Goal: Task Accomplishment & Management: Use online tool/utility

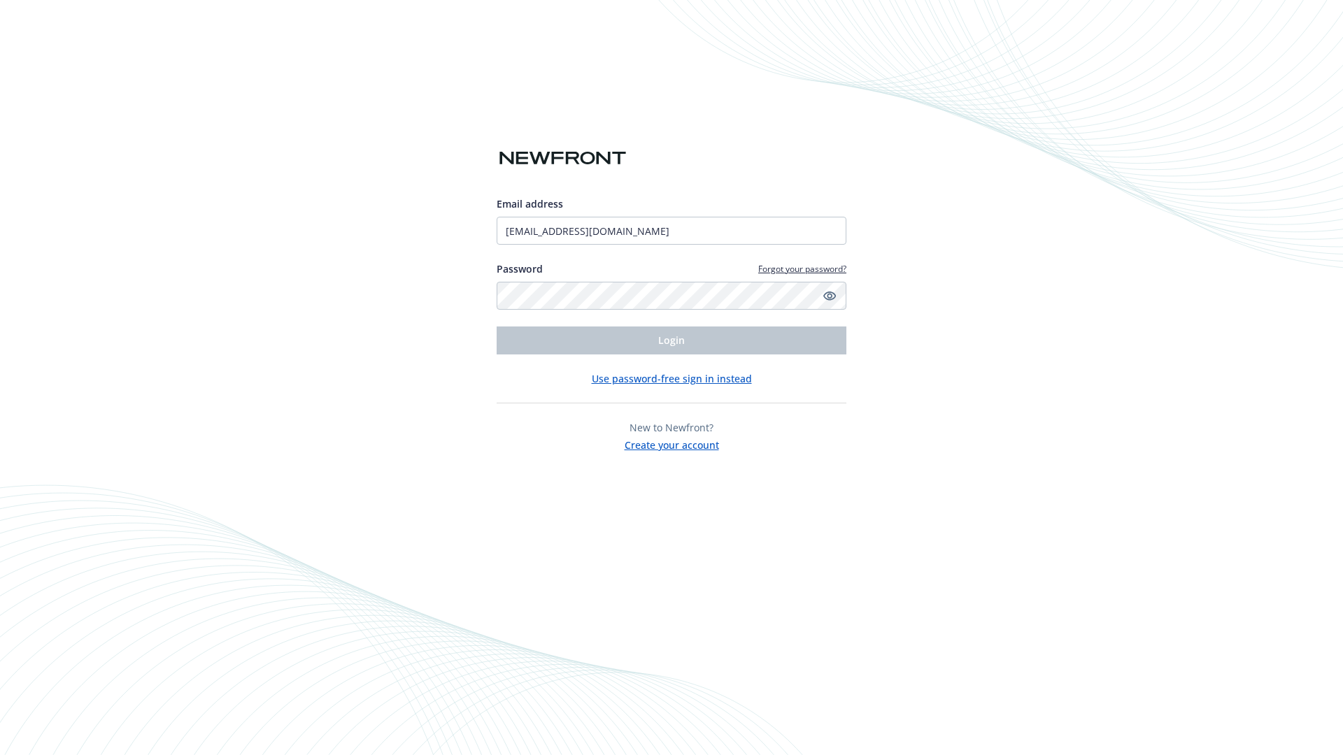
type input "[EMAIL_ADDRESS][DOMAIN_NAME]"
click at [671, 341] on span "Login" at bounding box center [671, 340] width 27 height 13
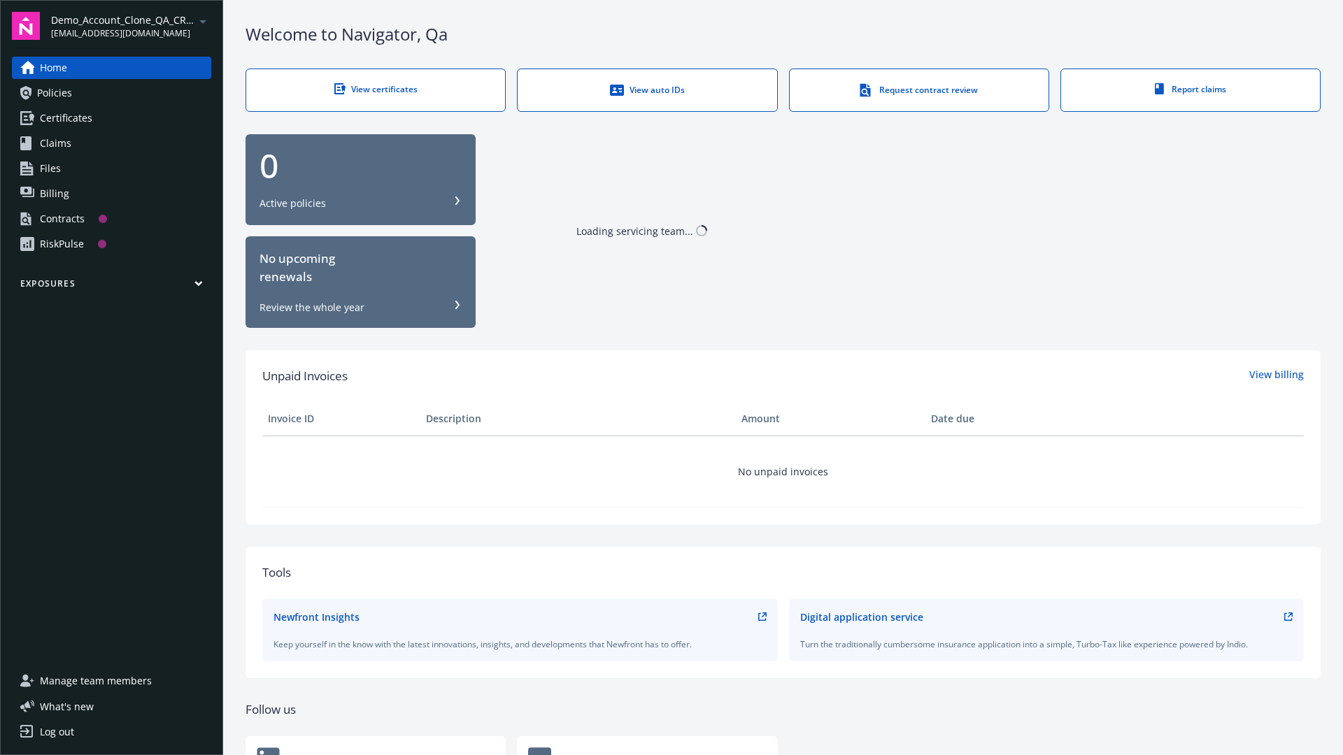
click at [131, 26] on span "Demo_Account_Clone_QA_CR_Tests_Prospect" at bounding box center [122, 20] width 143 height 15
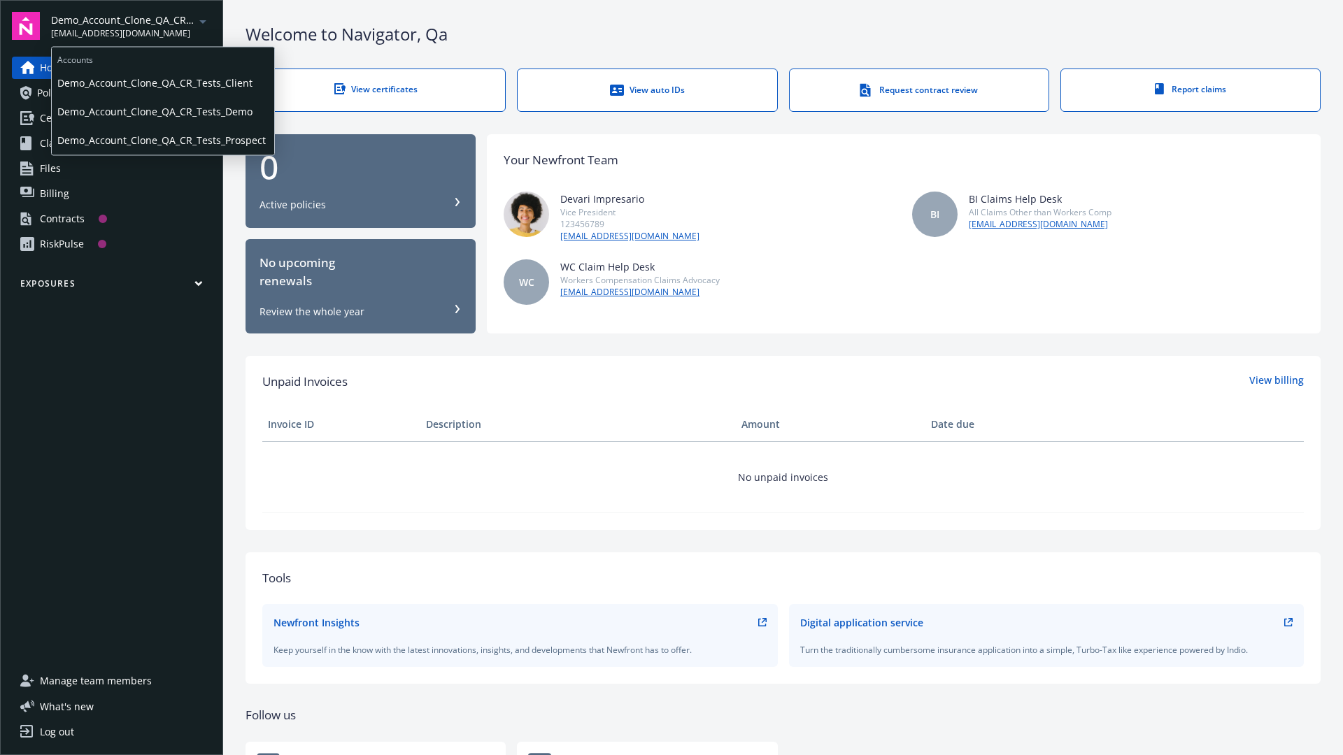
click at [162, 83] on span "Demo_Account_Clone_QA_CR_Tests_Client" at bounding box center [162, 83] width 211 height 29
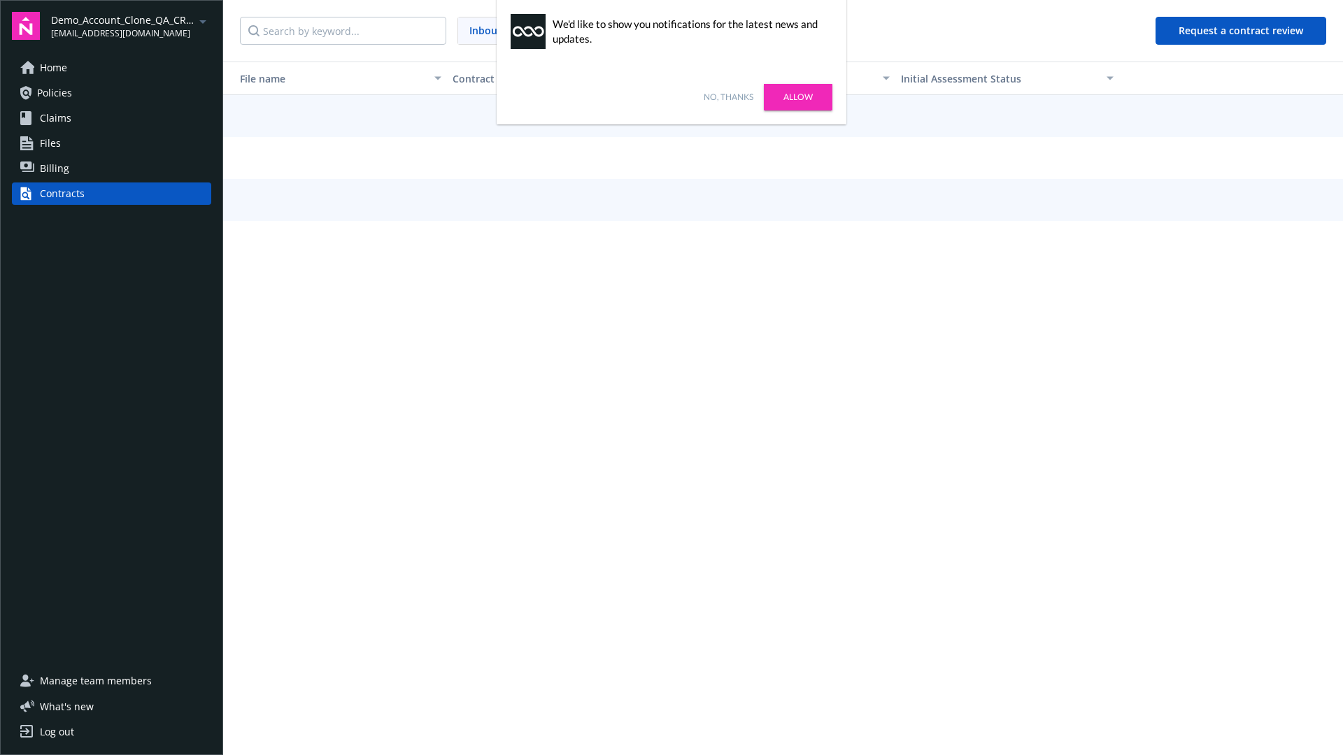
click at [728, 97] on link "No, thanks" at bounding box center [728, 97] width 50 height 13
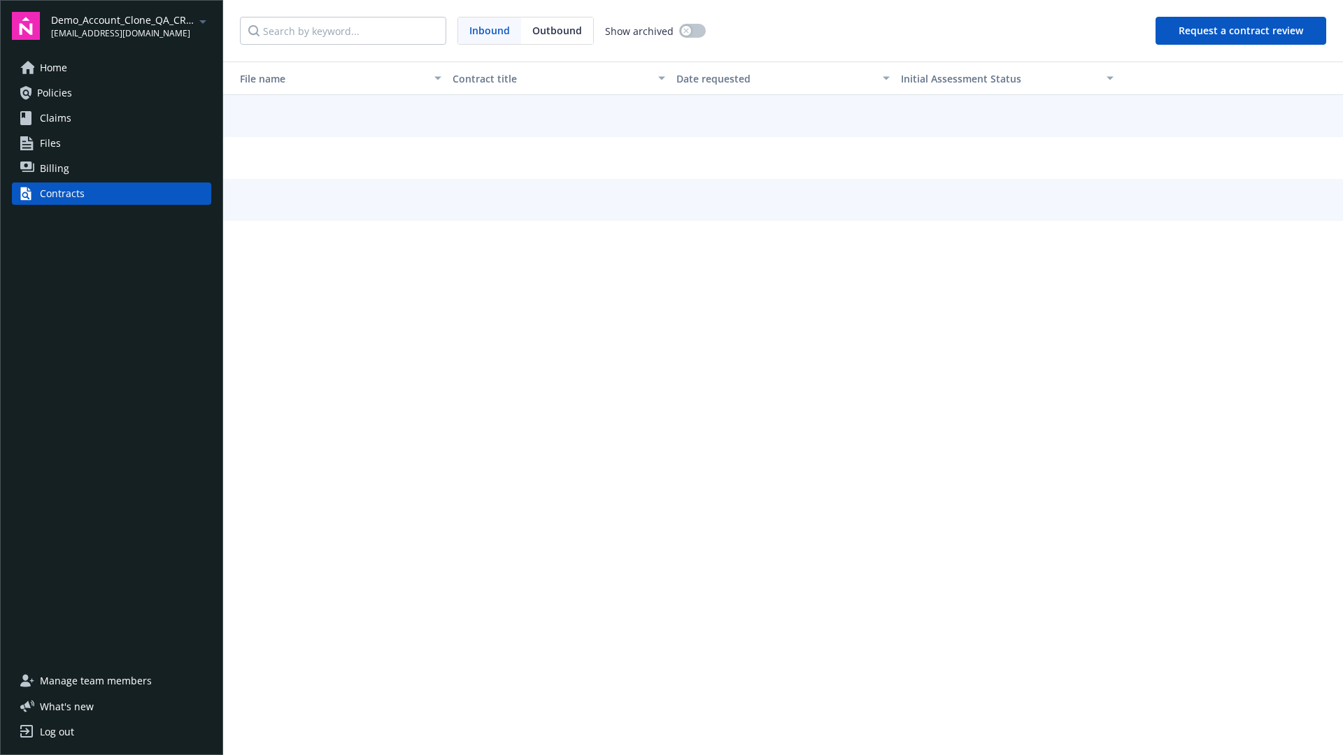
click at [1241, 31] on button "Request a contract review" at bounding box center [1240, 31] width 171 height 28
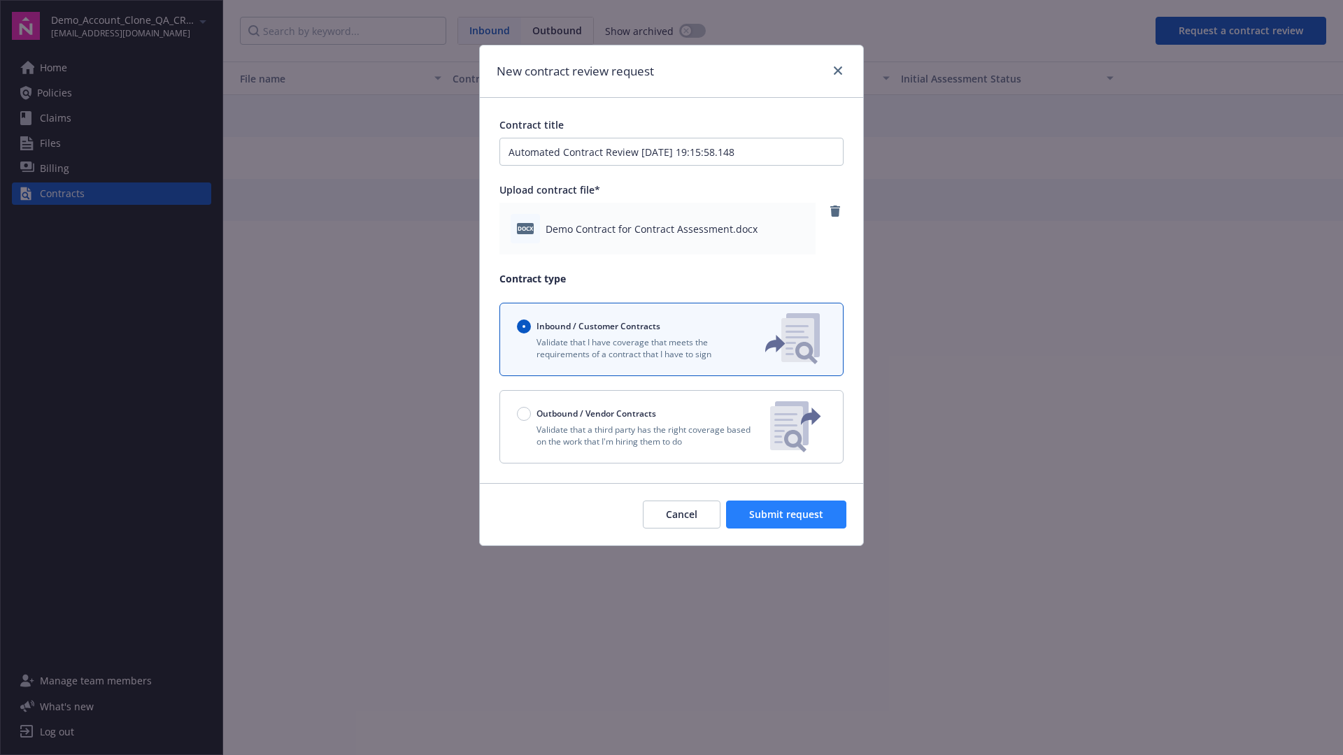
type input "Automated Contract Review 09-11-2025 19:15:58.148"
click at [787, 515] on span "Submit request" at bounding box center [786, 514] width 74 height 13
